Goal: Task Accomplishment & Management: Use online tool/utility

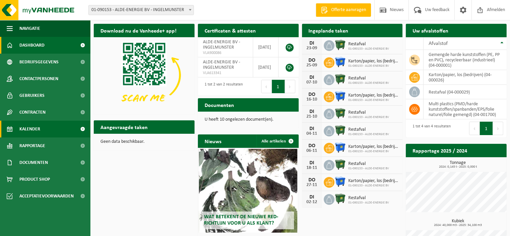
click at [40, 129] on link "Kalender" at bounding box center [45, 129] width 90 height 17
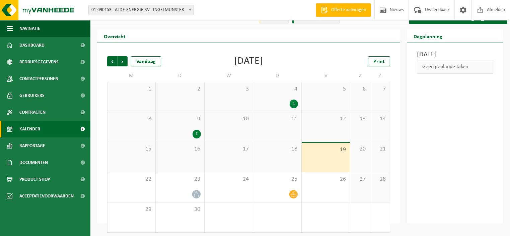
scroll to position [12, 0]
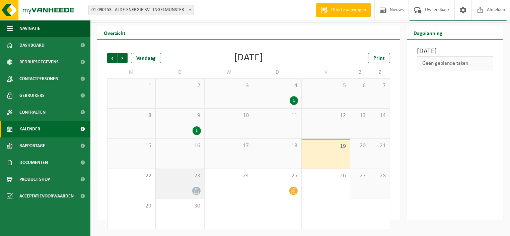
click at [186, 187] on div at bounding box center [180, 190] width 42 height 9
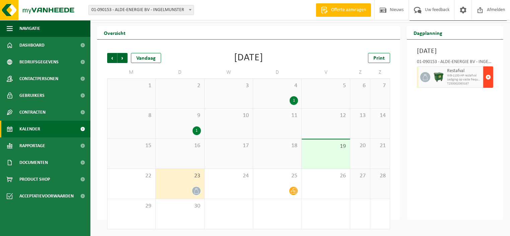
click at [489, 84] on span "button" at bounding box center [487, 76] width 5 height 13
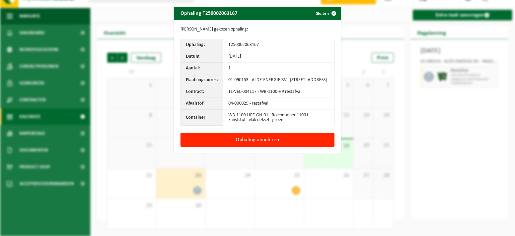
click at [260, 143] on button "Ophaling annuleren" at bounding box center [257, 140] width 154 height 14
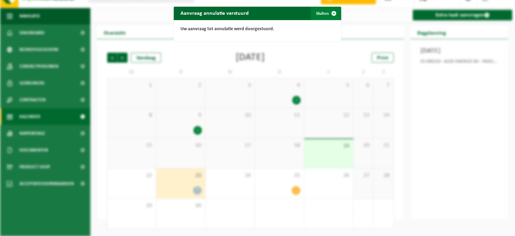
click at [331, 11] on span "button" at bounding box center [333, 13] width 13 height 13
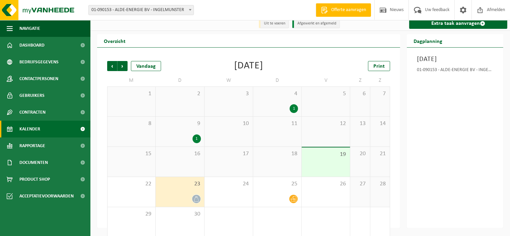
scroll to position [0, 0]
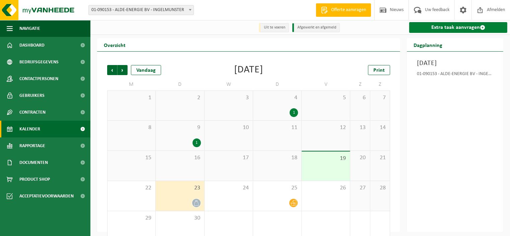
click at [468, 26] on link "Extra taak aanvragen" at bounding box center [458, 27] width 98 height 11
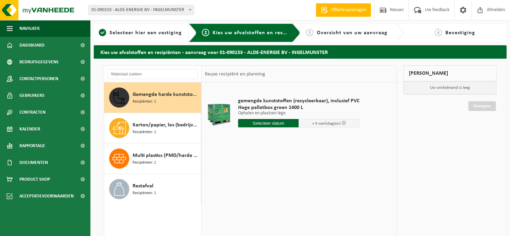
click at [174, 92] on span "Gemengde harde kunststoffen (PE, PP en PVC), recycleerbaar (industrieel)" at bounding box center [166, 94] width 67 height 8
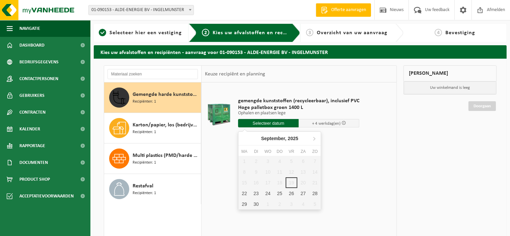
click at [273, 122] on input "text" at bounding box center [268, 123] width 61 height 8
click at [291, 194] on div "26" at bounding box center [292, 193] width 12 height 11
type input "Van 2025-09-26"
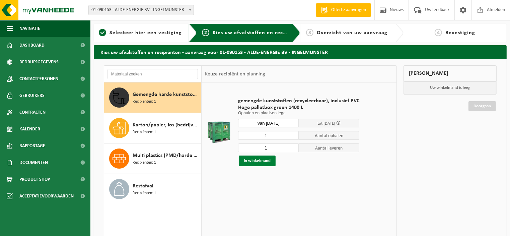
click at [248, 160] on button "In winkelmand" at bounding box center [257, 160] width 37 height 11
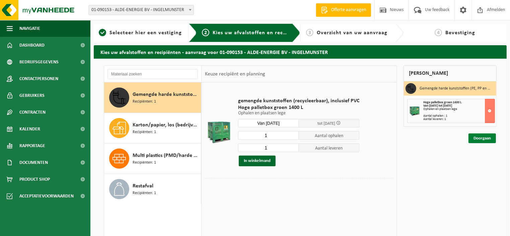
click at [486, 136] on link "Doorgaan" at bounding box center [481, 138] width 27 height 10
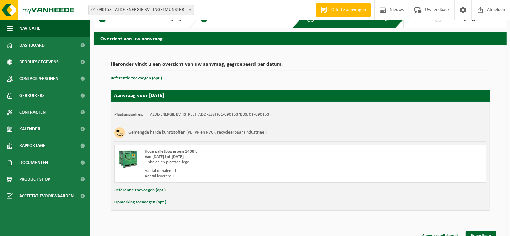
scroll to position [21, 0]
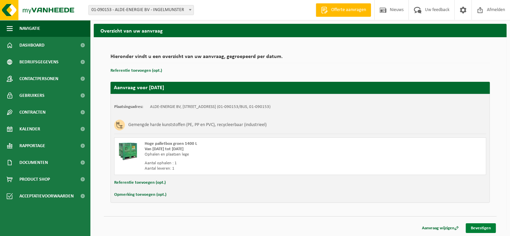
click at [484, 226] on link "Bevestigen" at bounding box center [481, 228] width 30 height 10
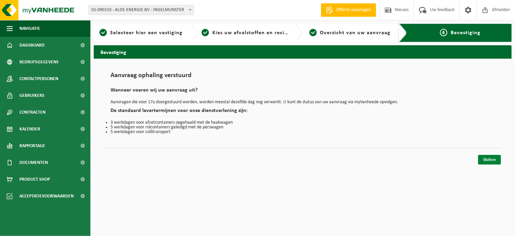
click at [493, 158] on link "Sluiten" at bounding box center [489, 160] width 23 height 10
